Goal: Task Accomplishment & Management: Complete application form

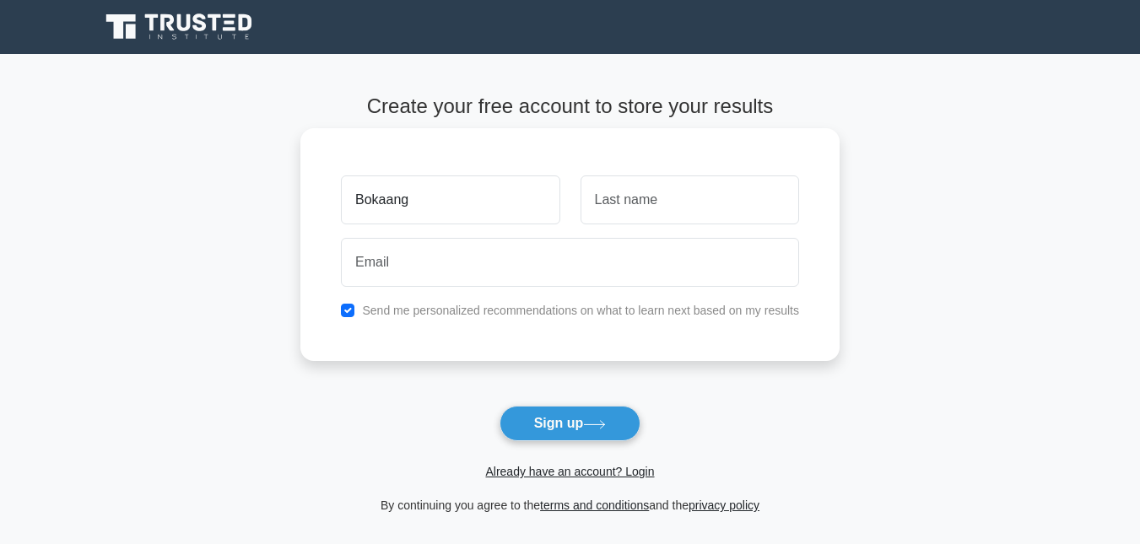
type input "Bokaang"
click at [625, 207] on input "text" at bounding box center [690, 200] width 219 height 49
type input "fonya"
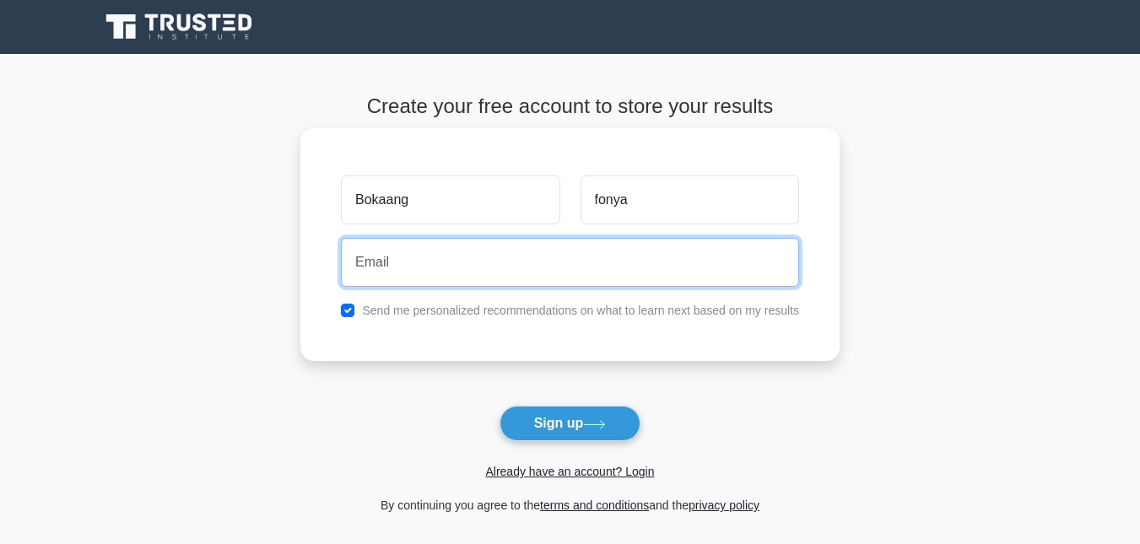
click at [420, 255] on input "email" at bounding box center [570, 262] width 458 height 49
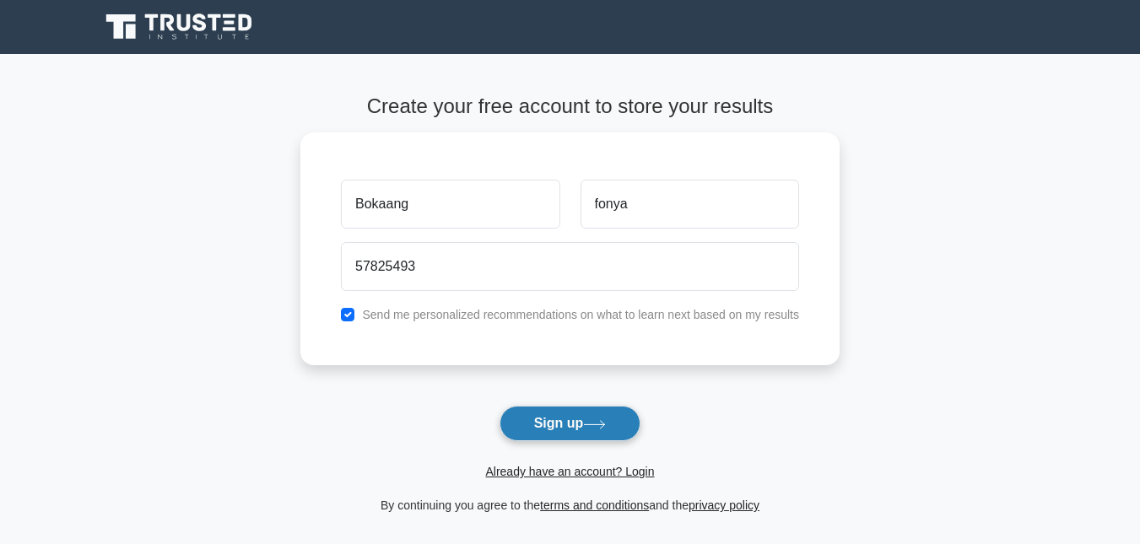
click at [571, 429] on button "Sign up" at bounding box center [571, 423] width 142 height 35
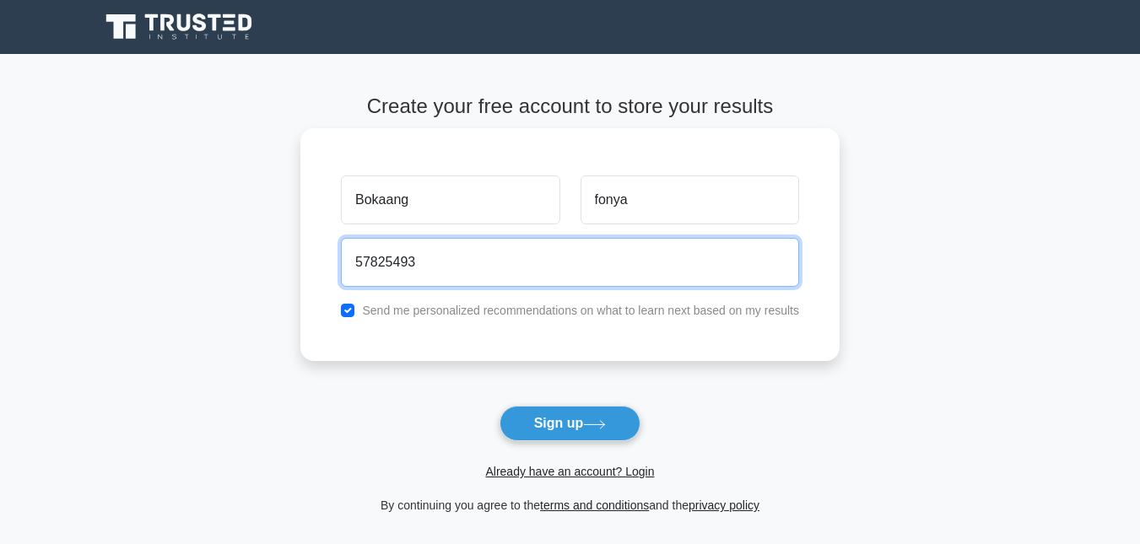
click at [486, 263] on input "57825493" at bounding box center [570, 262] width 458 height 49
type input "5"
click at [412, 260] on input "@fonyabkaa" at bounding box center [570, 262] width 458 height 49
click at [433, 260] on input "@fonyabokaa" at bounding box center [570, 262] width 458 height 49
click at [437, 260] on input "@fonyabokaa" at bounding box center [570, 262] width 458 height 49
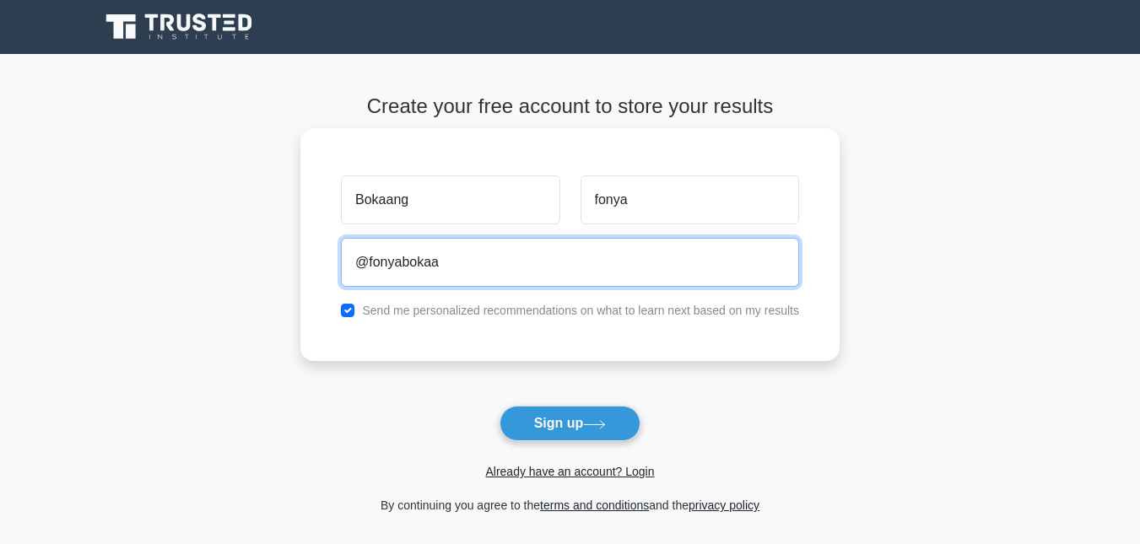
click at [437, 260] on input "@fonyabokaa" at bounding box center [570, 262] width 458 height 49
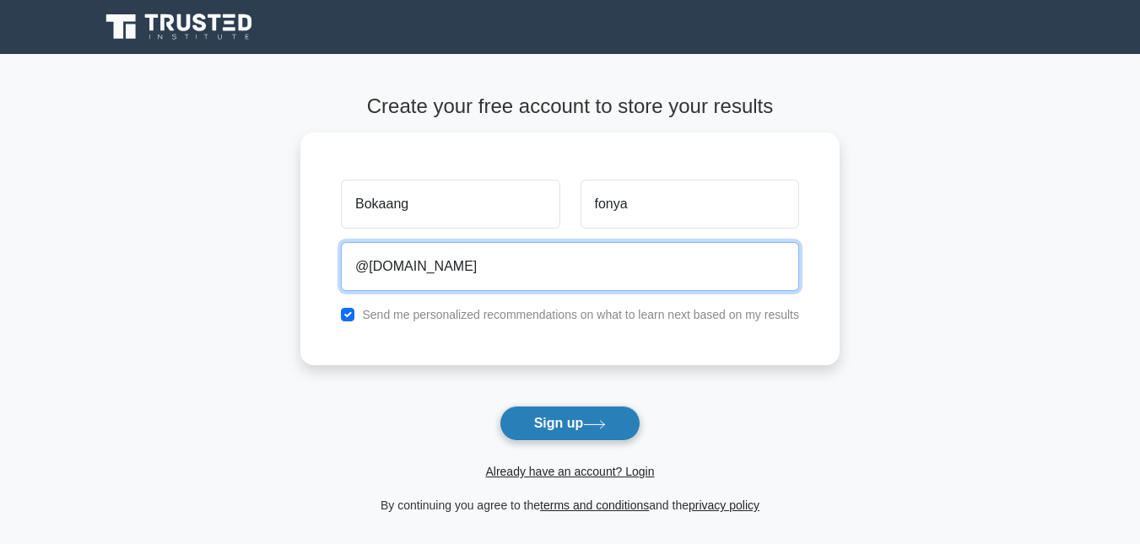
type input "@fonyabokaang.gmail"
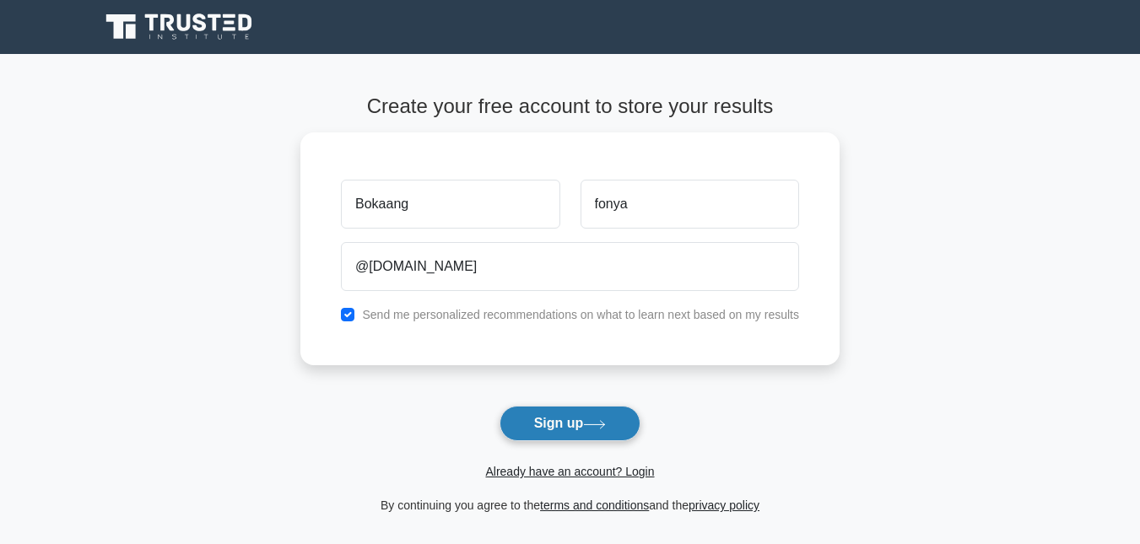
click at [525, 419] on button "Sign up" at bounding box center [571, 423] width 142 height 35
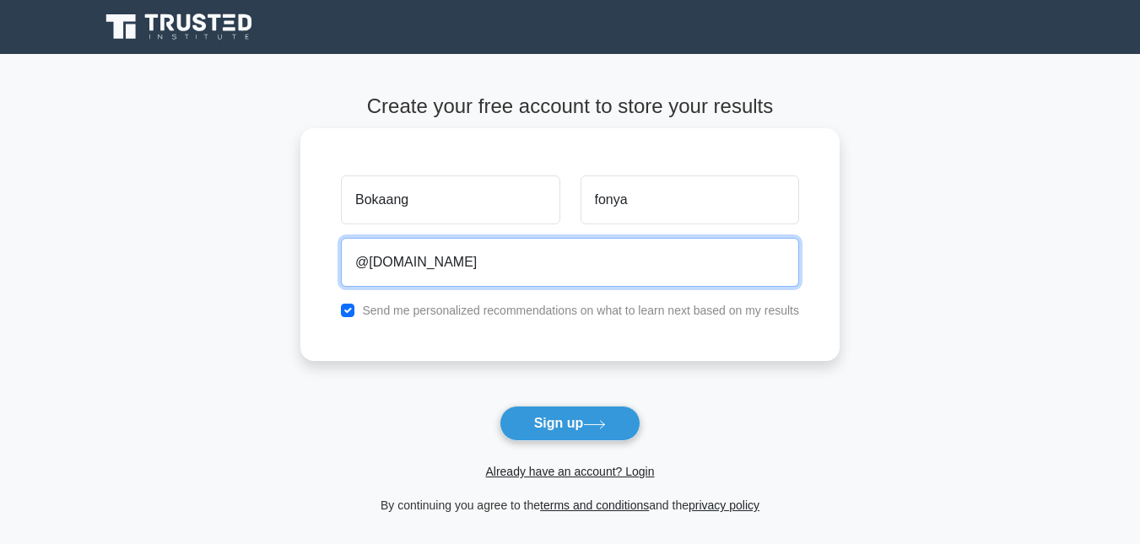
click at [479, 277] on input "@fonyabokaang.gmail" at bounding box center [570, 262] width 458 height 49
click at [496, 263] on input "@fonyabokaang.gmail" at bounding box center [570, 262] width 458 height 49
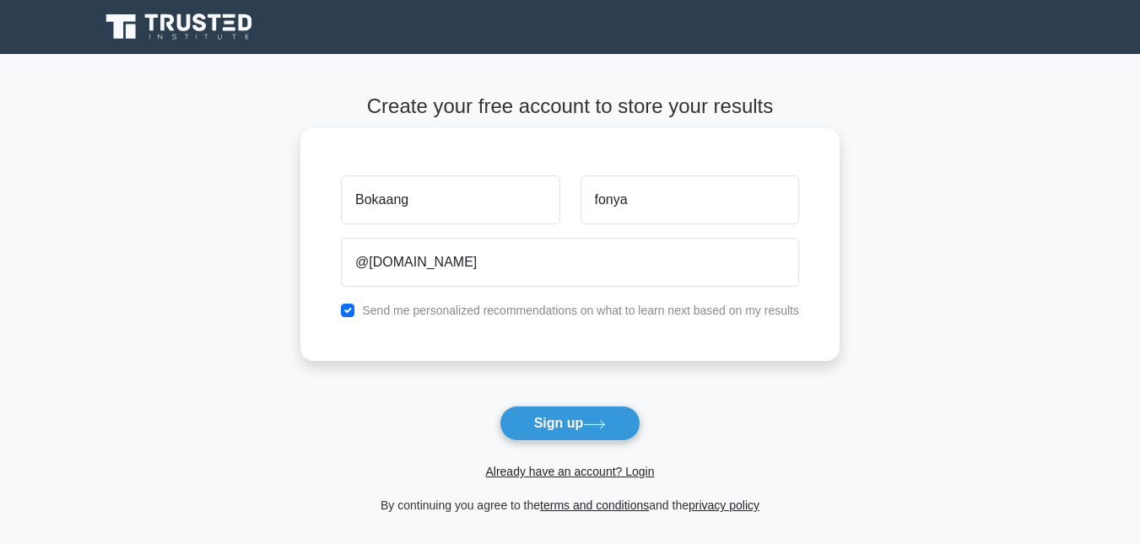
click at [518, 311] on label "Send me personalized recommendations on what to learn next based on my results" at bounding box center [580, 311] width 437 height 14
click at [373, 298] on div "Bokaang fonya @fonyabokaang.gmail Send me personalized recommendations on what …" at bounding box center [569, 244] width 539 height 233
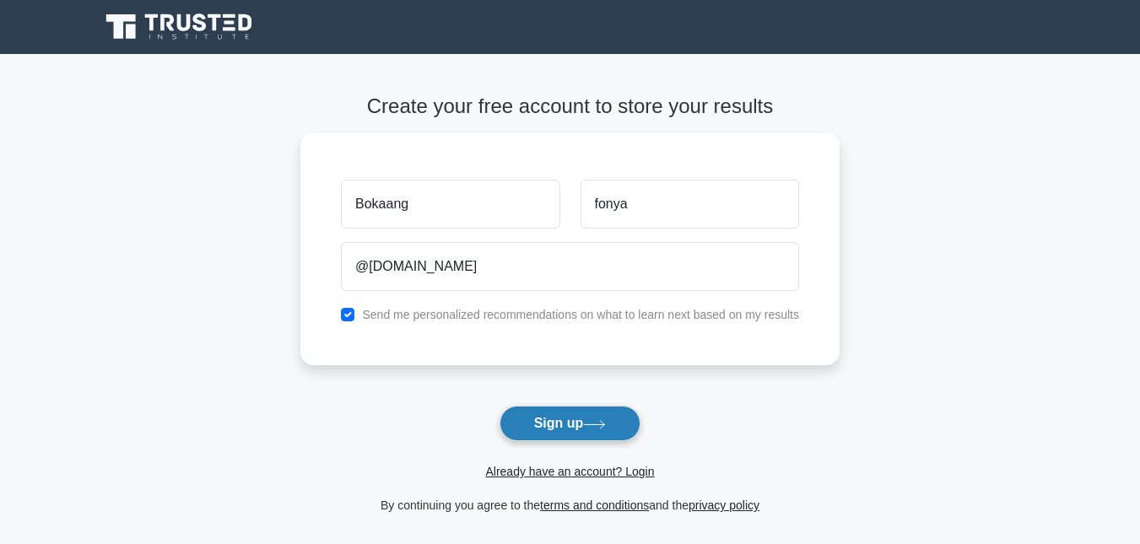
click at [600, 420] on icon at bounding box center [594, 424] width 23 height 9
click at [603, 437] on button "Sign up" at bounding box center [571, 423] width 142 height 35
click at [589, 508] on link "terms and conditions" at bounding box center [594, 506] width 109 height 14
